Goal: Task Accomplishment & Management: Manage account settings

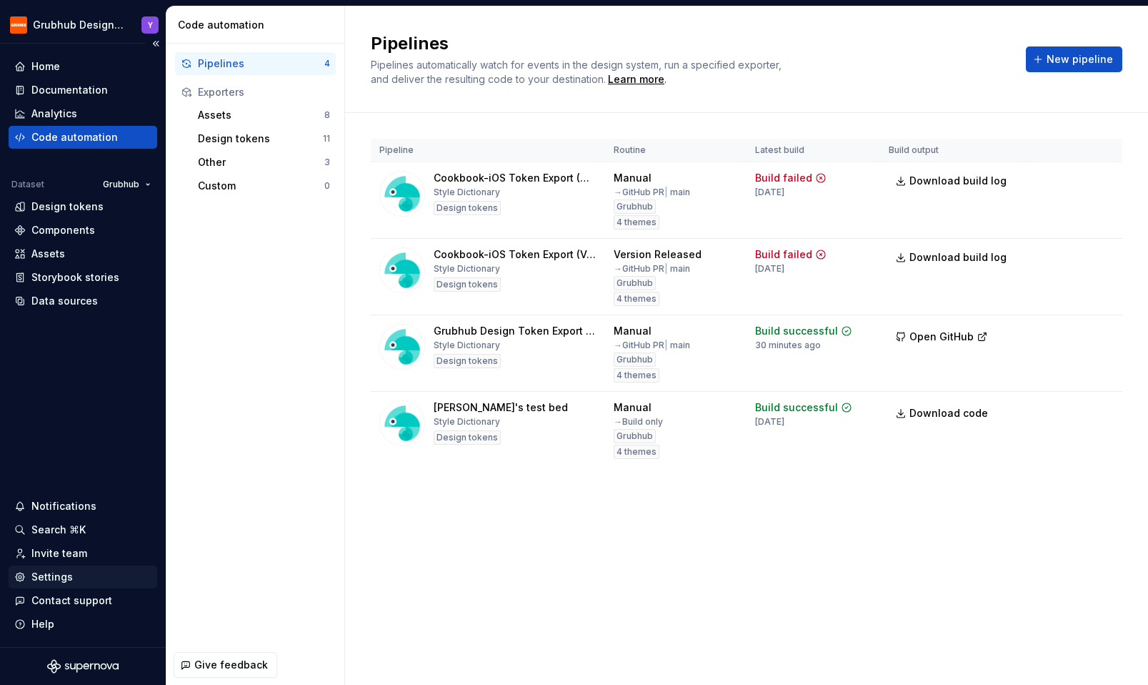
click at [71, 580] on div "Settings" at bounding box center [82, 577] width 137 height 14
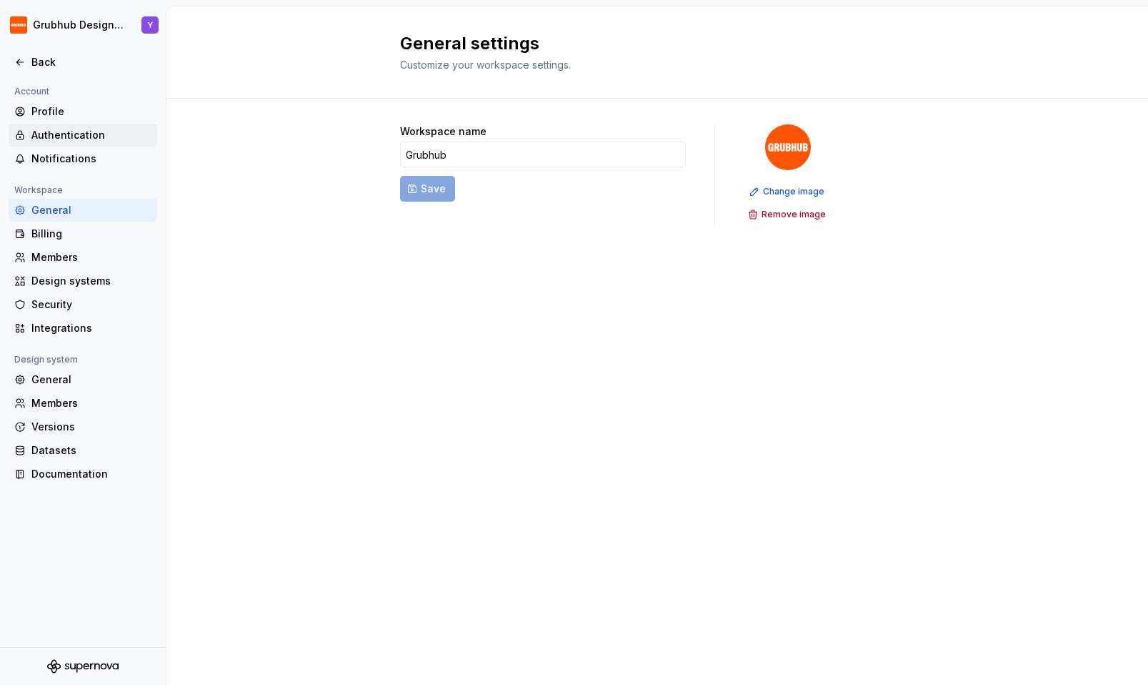
click at [104, 144] on div "Authentication" at bounding box center [83, 135] width 149 height 23
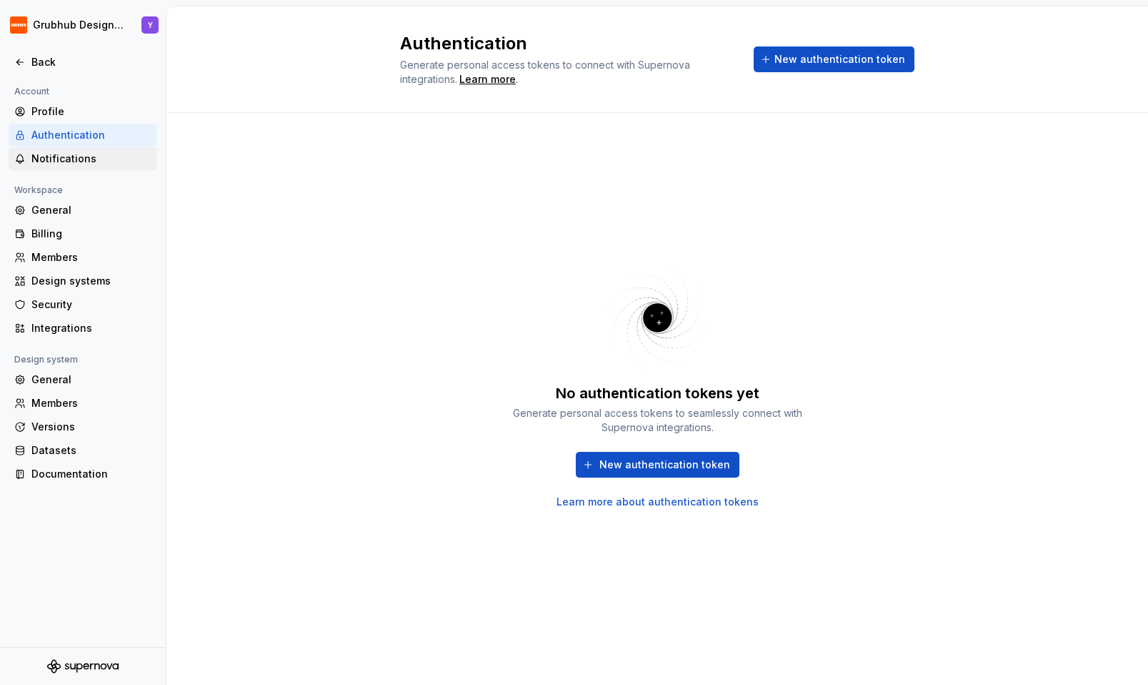
click at [97, 166] on div "Notifications" at bounding box center [91, 158] width 120 height 14
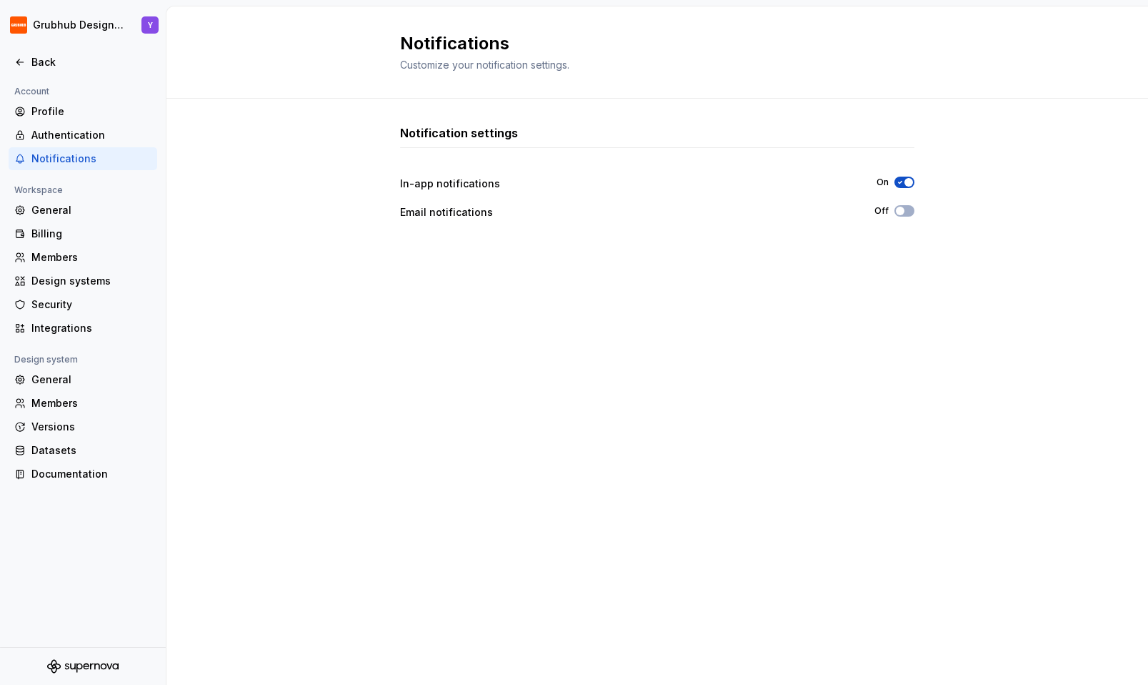
click at [506, 351] on div "Notification settings In-app notifications On Email notifications Off" at bounding box center [657, 377] width 514 height 506
click at [21, 53] on div "Back" at bounding box center [83, 62] width 149 height 23
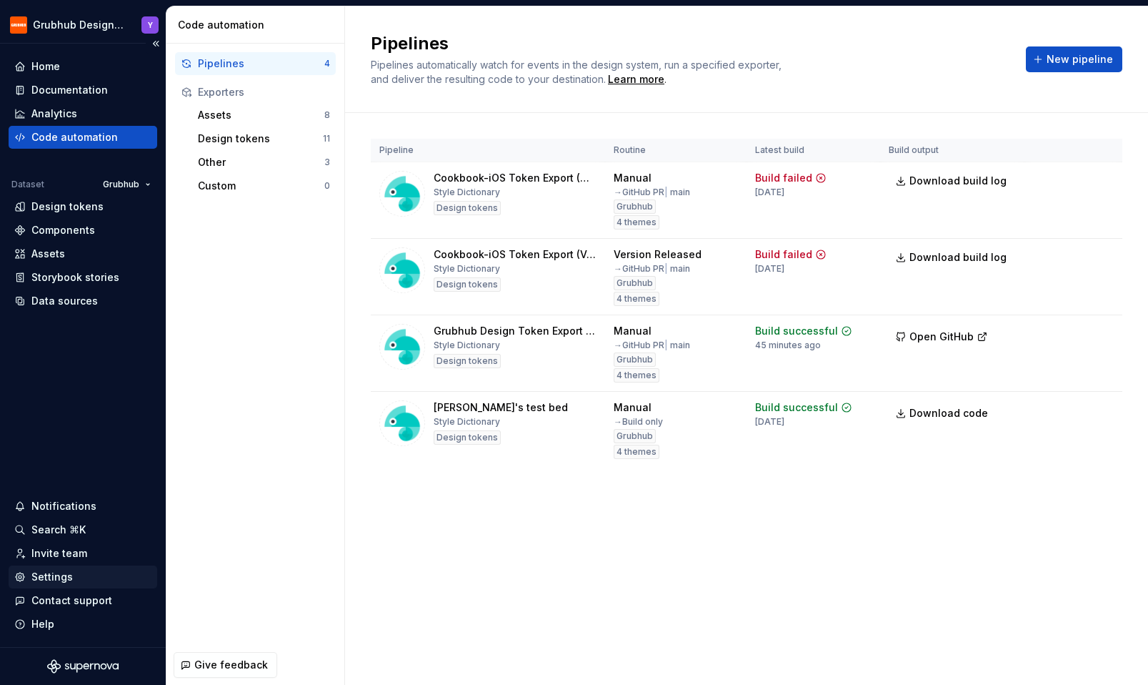
click at [59, 578] on div "Settings" at bounding box center [51, 577] width 41 height 14
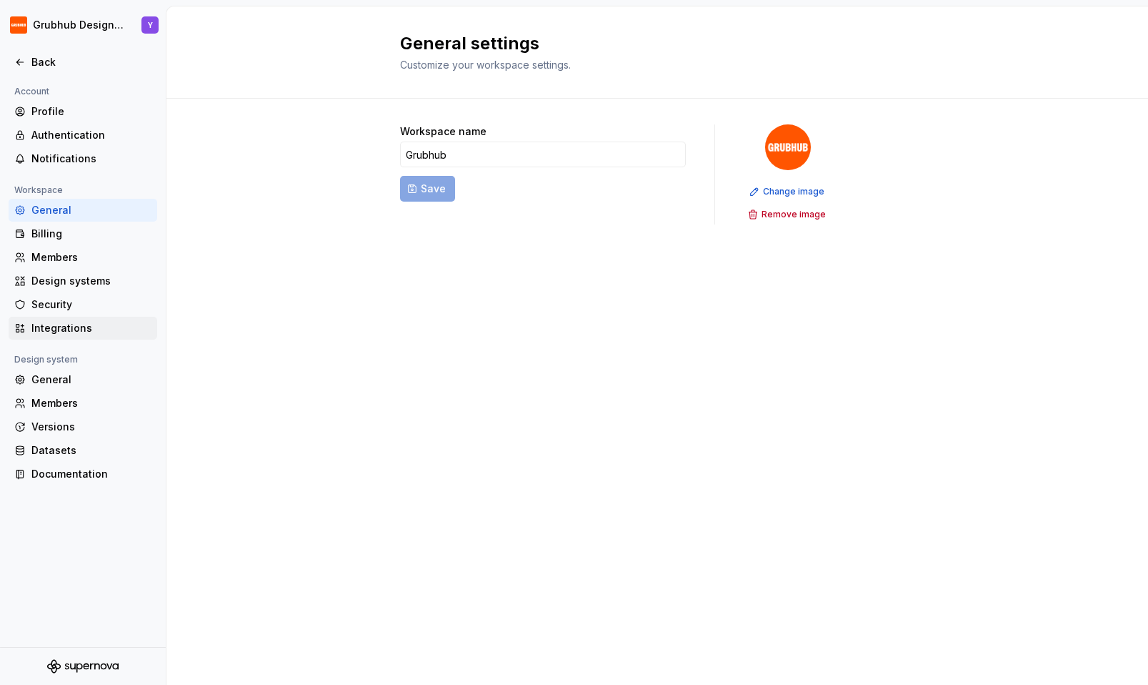
click at [66, 327] on div "Integrations" at bounding box center [91, 328] width 120 height 14
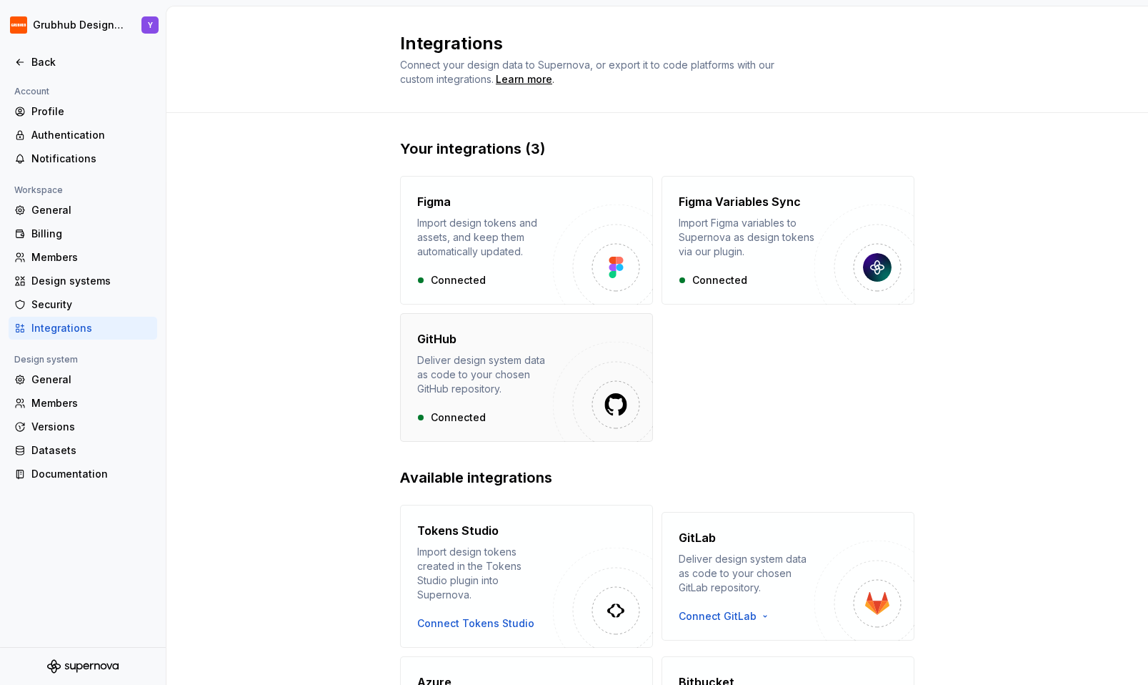
click at [509, 396] on div "GitHub Deliver design system data as code to your chosen GitHub repository. Con…" at bounding box center [485, 377] width 136 height 94
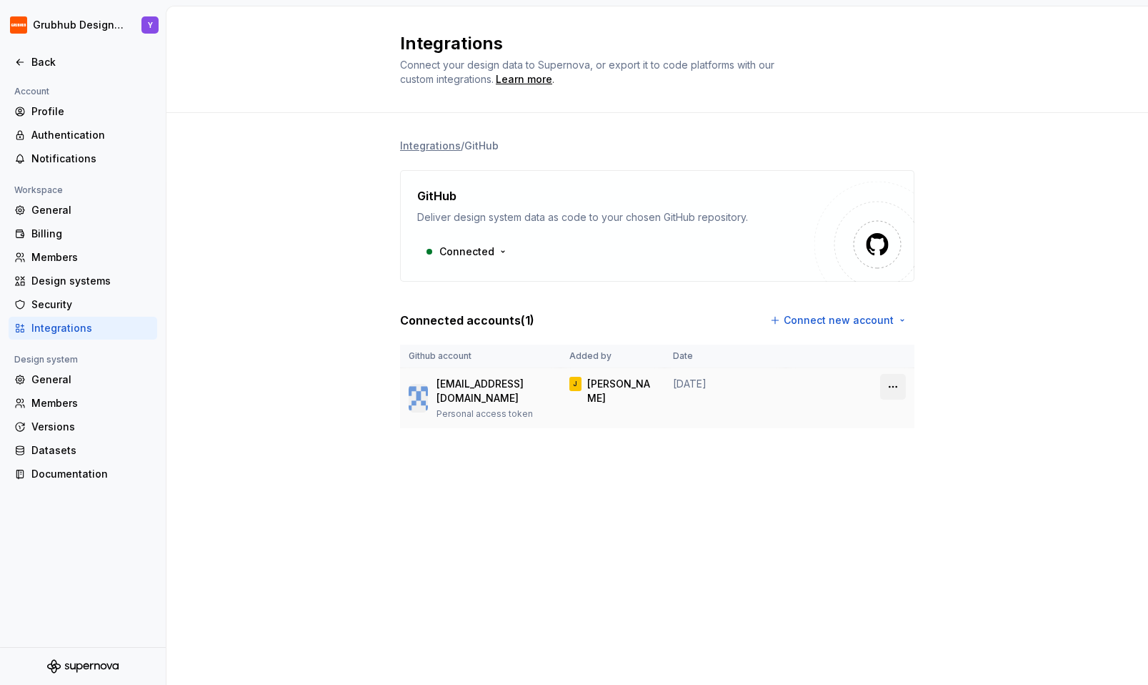
click at [892, 392] on html "Grubhub Design System Y Back Account Profile Authentication Notifications Works…" at bounding box center [574, 342] width 1148 height 685
click at [1023, 351] on html "Grubhub Design System Y Back Account Profile Authentication Notifications Works…" at bounding box center [574, 342] width 1148 height 685
click at [494, 256] on html "Grubhub Design System Y Back Account Profile Authentication Notifications Works…" at bounding box center [574, 342] width 1148 height 685
click at [577, 258] on html "Grubhub Design System Y Back Account Profile Authentication Notifications Works…" at bounding box center [574, 342] width 1148 height 685
click at [809, 317] on html "Grubhub Design System Y Back Account Profile Authentication Notifications Works…" at bounding box center [574, 342] width 1148 height 685
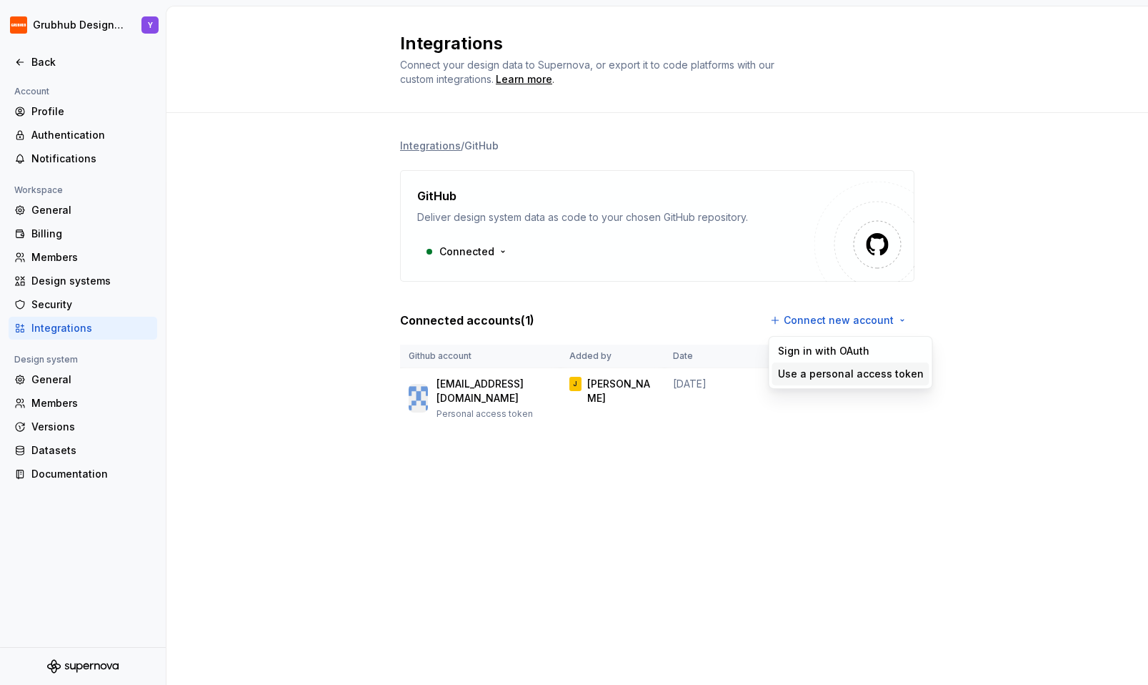
click at [797, 376] on div "Use a personal access token" at bounding box center [851, 374] width 146 height 14
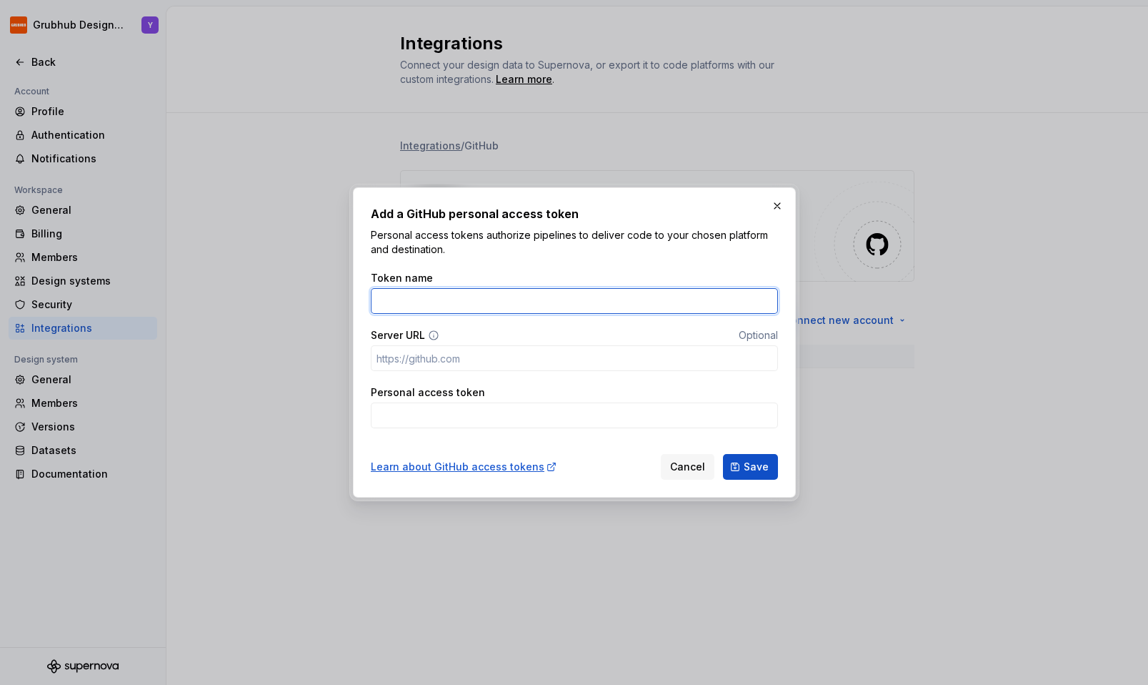
click at [623, 296] on input "Token name" at bounding box center [574, 301] width 407 height 26
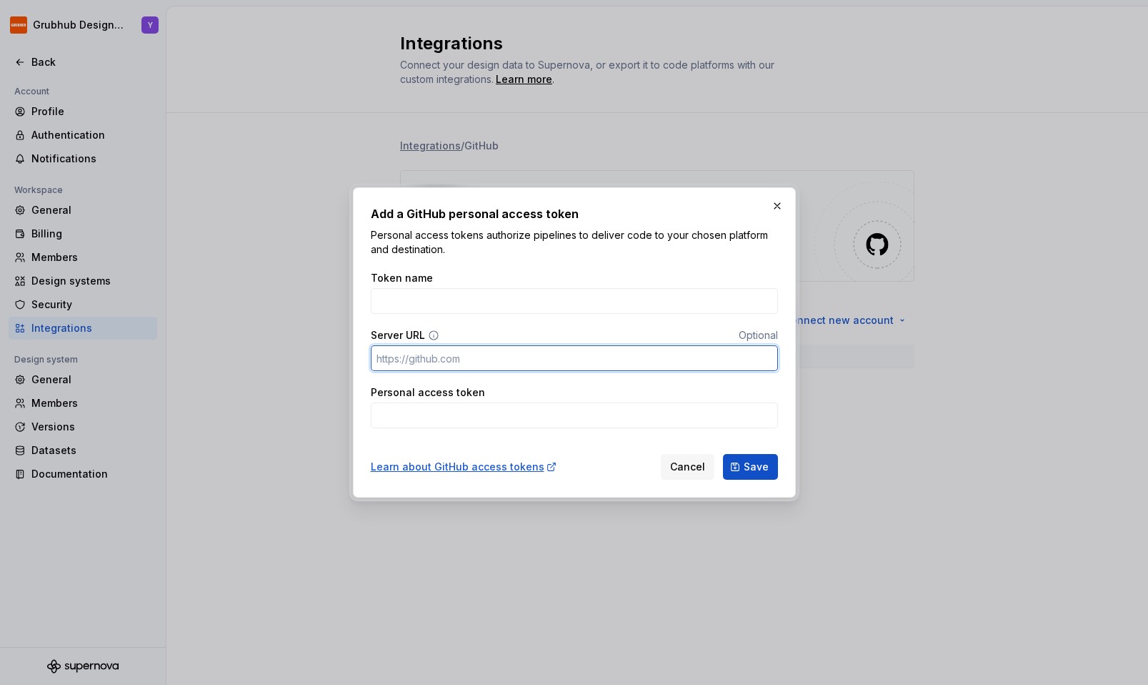
click at [613, 354] on input "Server URL" at bounding box center [574, 358] width 407 height 26
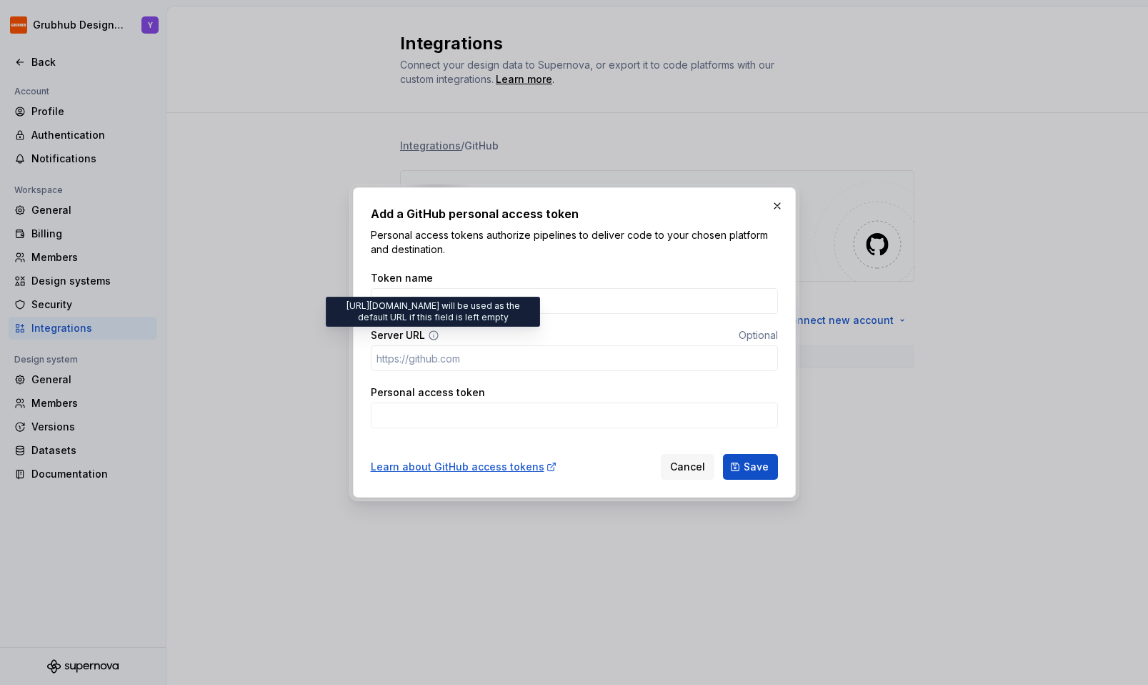
click at [431, 331] on icon at bounding box center [433, 335] width 9 height 9
click at [434, 334] on icon at bounding box center [433, 334] width 11 height 11
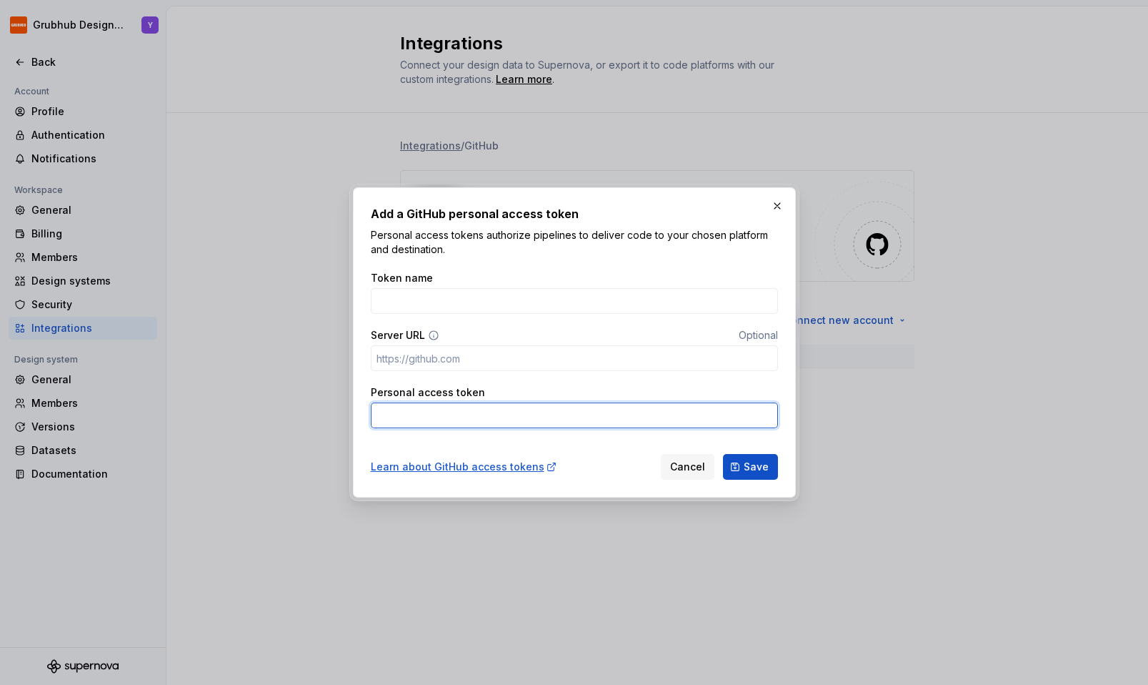
click at [440, 408] on input "Personal access token" at bounding box center [574, 415] width 407 height 26
click at [466, 284] on div "Token name" at bounding box center [574, 278] width 407 height 14
click at [461, 304] on input "Token name" at bounding box center [574, 301] width 407 height 26
click at [431, 385] on label "Personal access token" at bounding box center [428, 392] width 114 height 14
click at [431, 402] on input "Personal access token" at bounding box center [574, 415] width 407 height 26
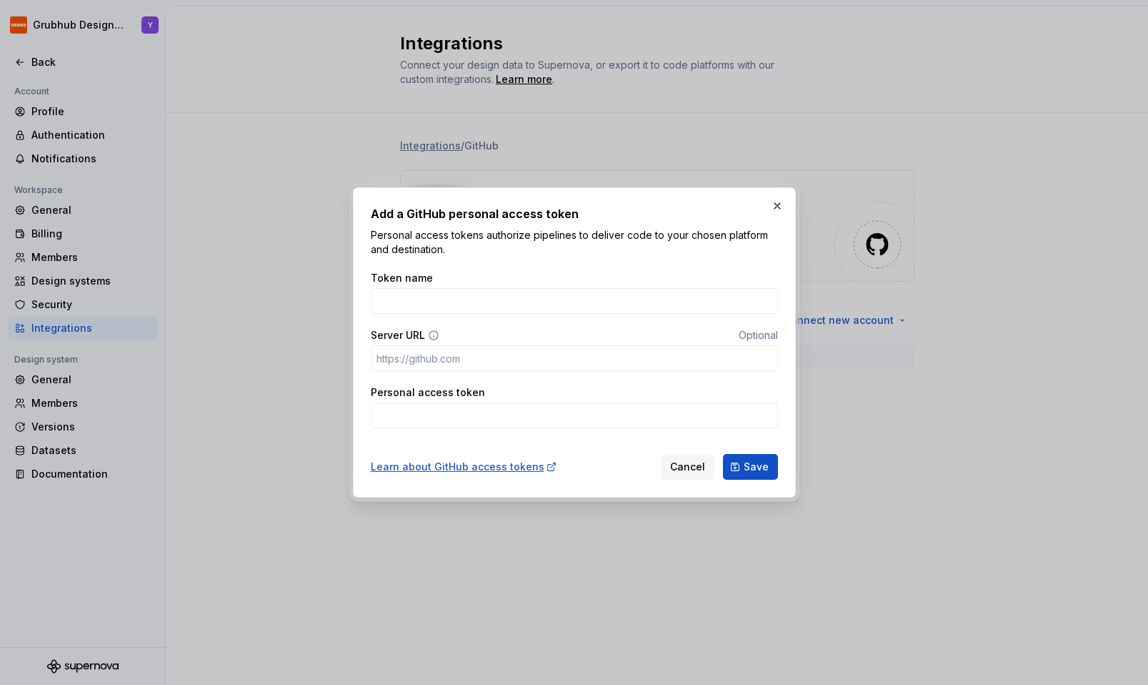
click at [435, 337] on icon at bounding box center [433, 334] width 11 height 11
click at [422, 407] on input "Personal access token" at bounding box center [574, 415] width 407 height 26
click at [780, 205] on button "button" at bounding box center [777, 206] width 20 height 20
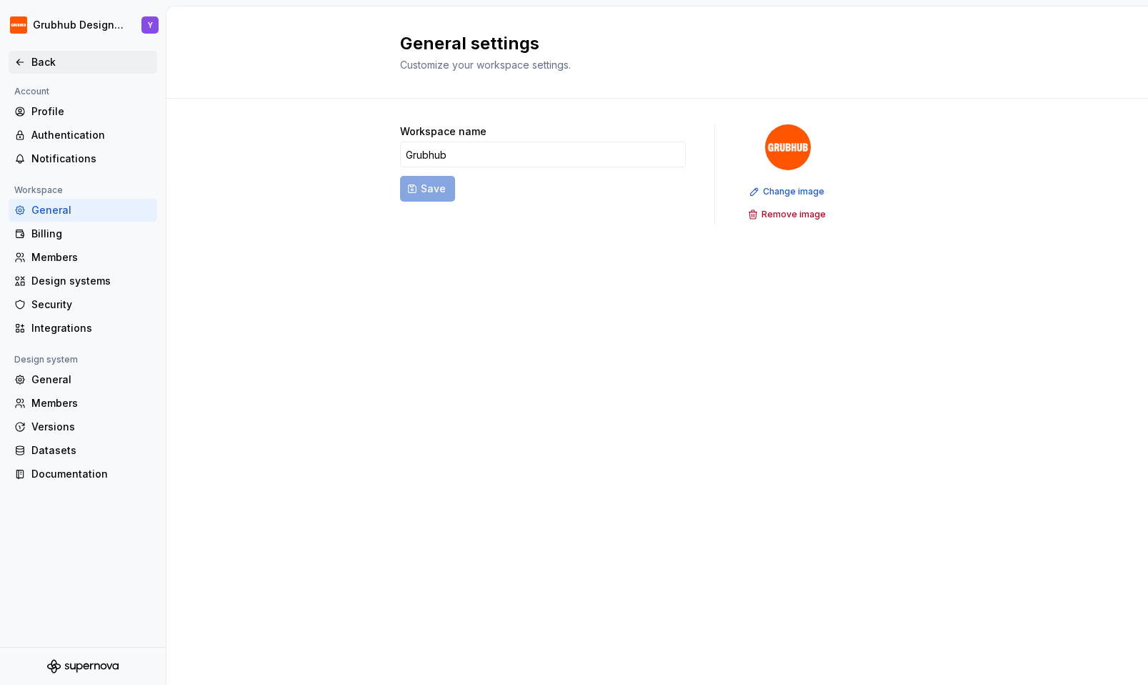
click at [29, 69] on div "Back" at bounding box center [82, 62] width 137 height 14
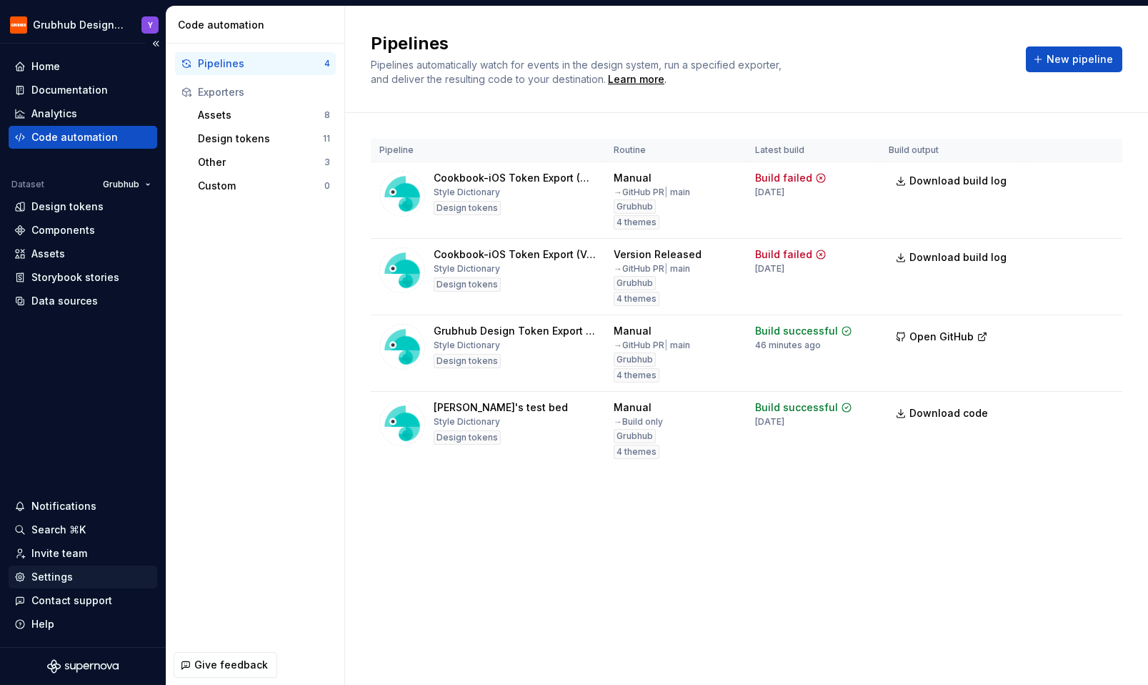
click at [65, 581] on div "Settings" at bounding box center [51, 577] width 41 height 14
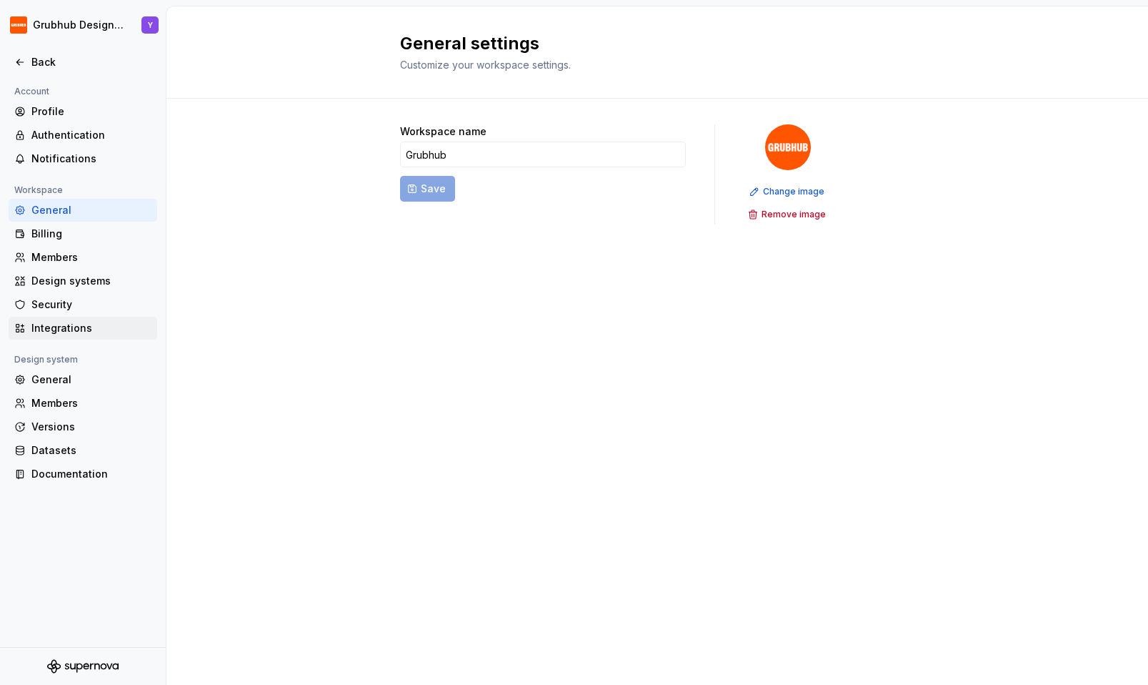
click at [70, 329] on div "Integrations" at bounding box center [91, 328] width 120 height 14
